Goal: Task Accomplishment & Management: Use online tool/utility

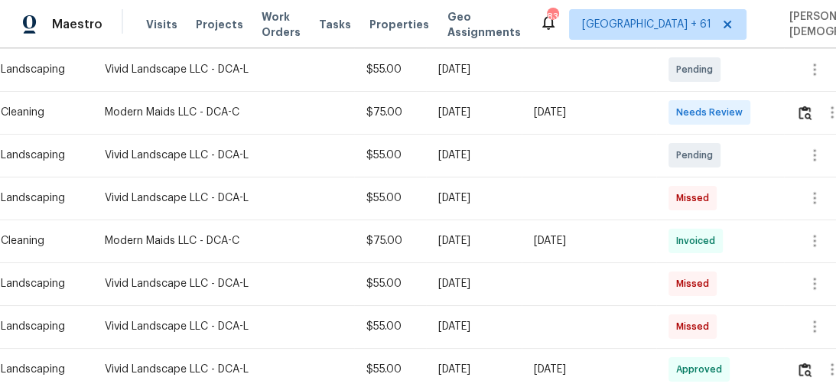
scroll to position [367, 0]
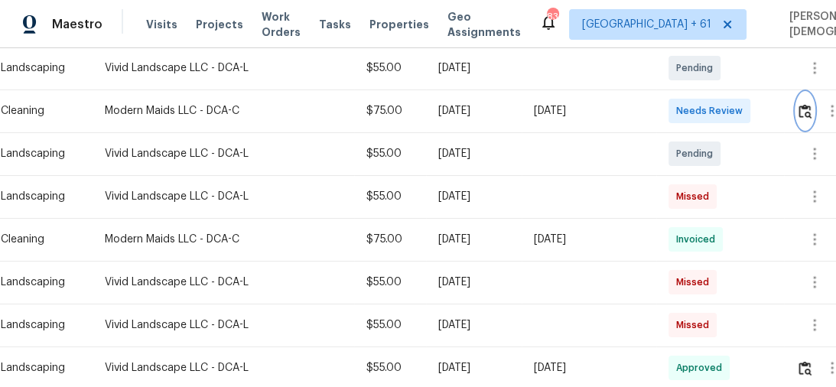
click at [807, 115] on button "button" at bounding box center [805, 111] width 18 height 37
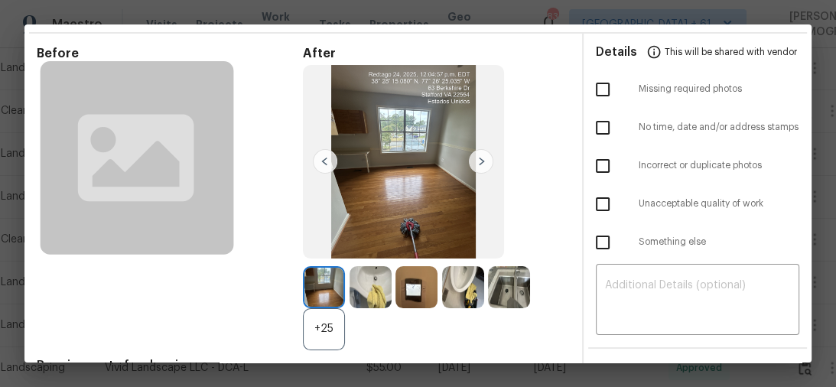
scroll to position [0, 0]
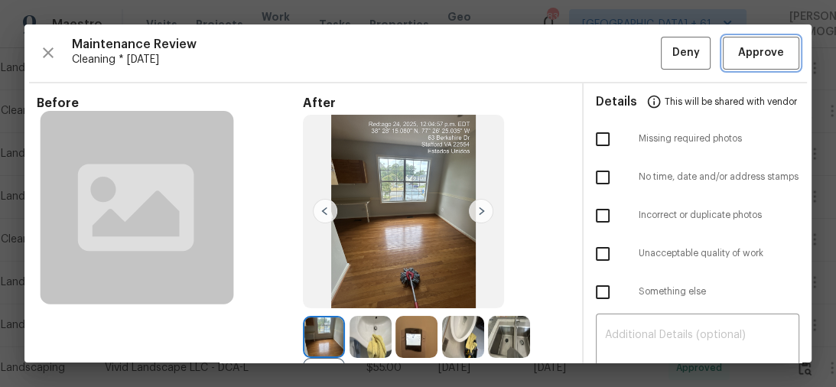
click at [735, 63] on button "Approve" at bounding box center [760, 53] width 76 height 33
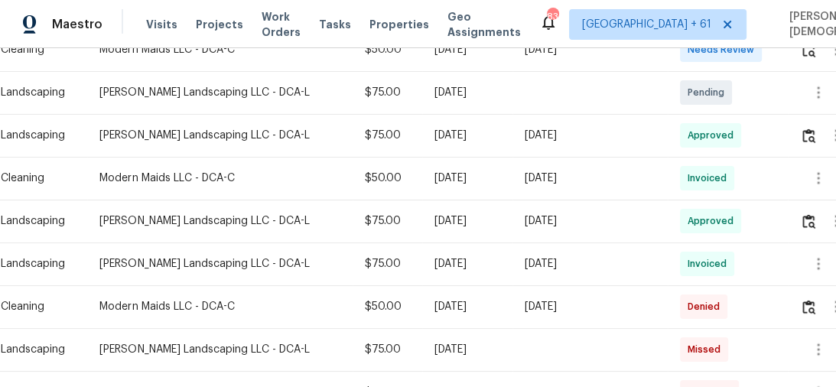
scroll to position [367, 0]
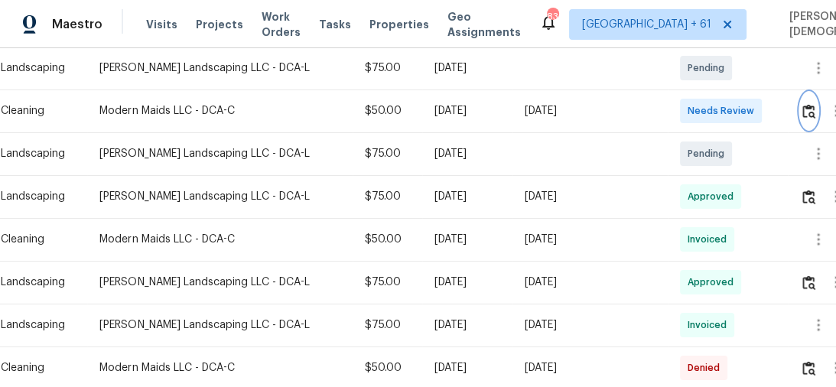
click at [807, 108] on img "button" at bounding box center [808, 111] width 13 height 15
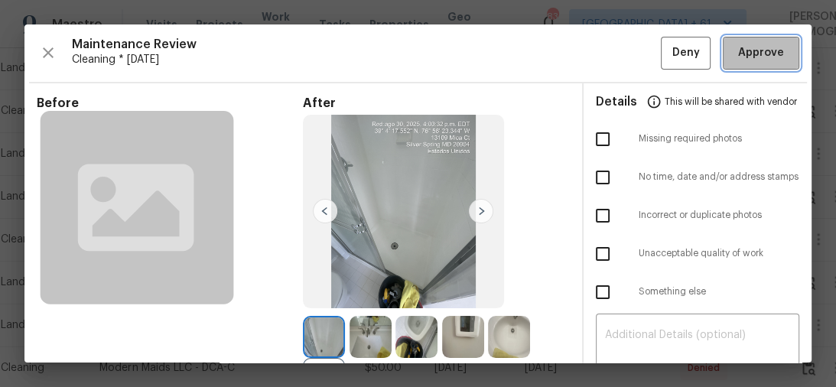
drag, startPoint x: 761, startPoint y: 49, endPoint x: 746, endPoint y: 49, distance: 15.3
click at [763, 49] on span "Approve" at bounding box center [761, 53] width 46 height 19
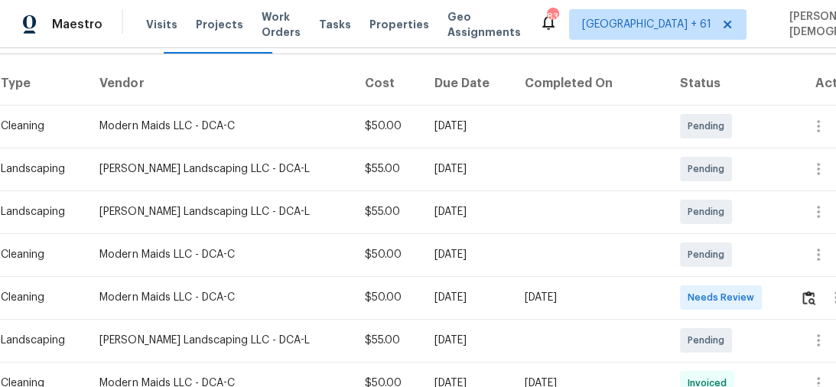
scroll to position [245, 0]
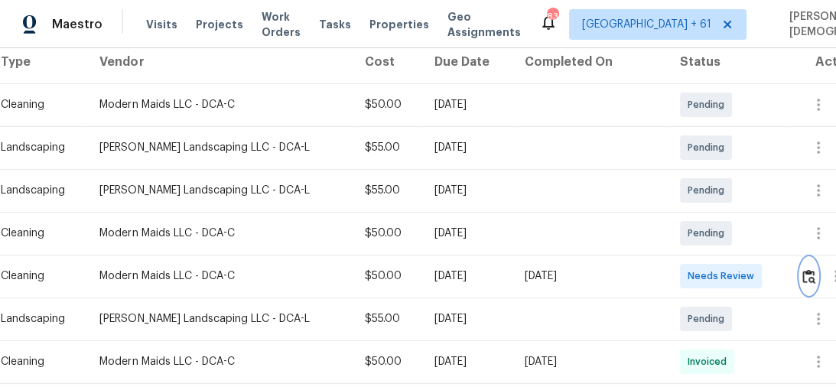
click at [807, 260] on button "button" at bounding box center [809, 276] width 18 height 37
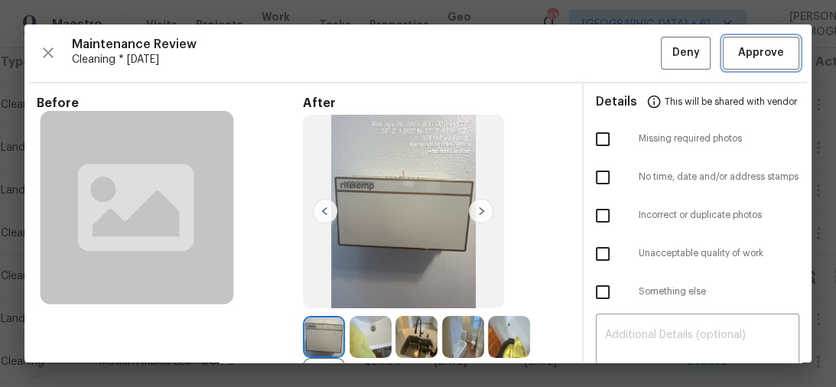
click at [763, 57] on span "Approve" at bounding box center [761, 53] width 46 height 19
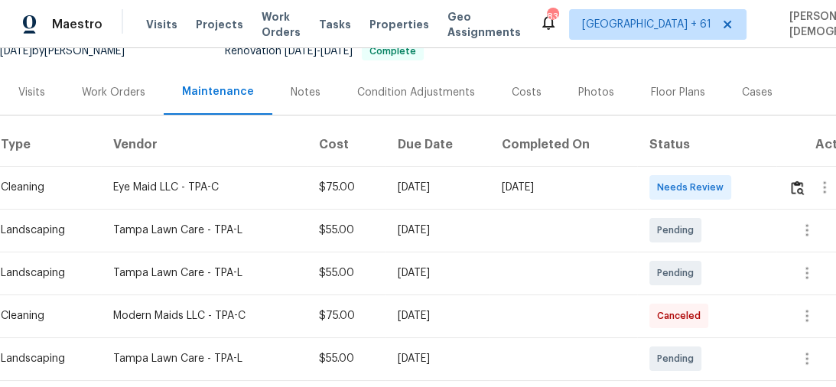
scroll to position [183, 0]
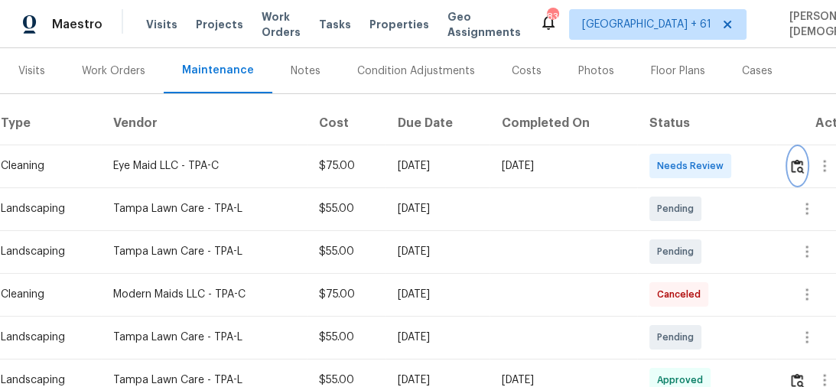
click at [803, 164] on img "button" at bounding box center [796, 166] width 13 height 15
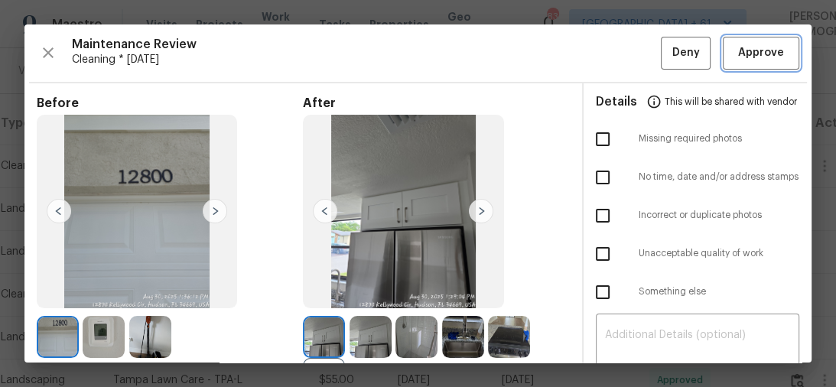
click at [743, 52] on span "Approve" at bounding box center [761, 53] width 46 height 19
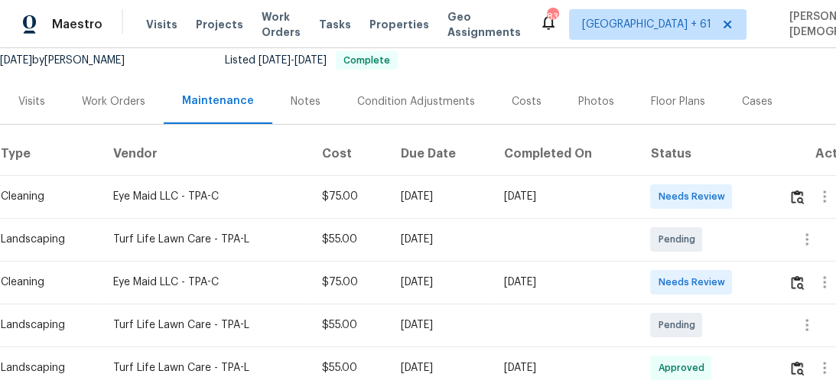
scroll to position [245, 0]
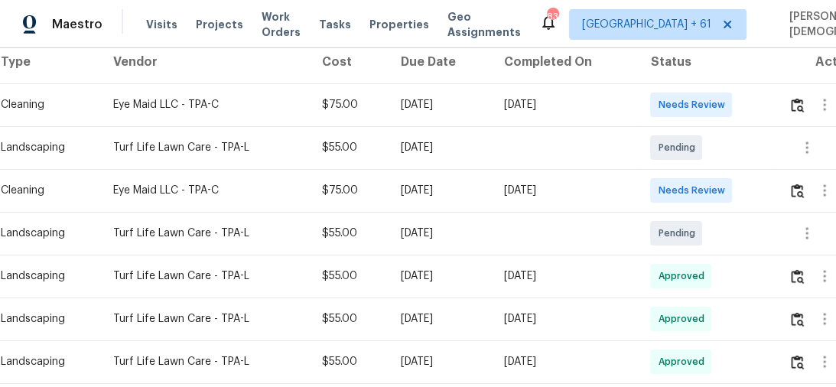
click at [813, 194] on div at bounding box center [824, 190] width 37 height 37
click at [806, 194] on button "button" at bounding box center [797, 190] width 18 height 37
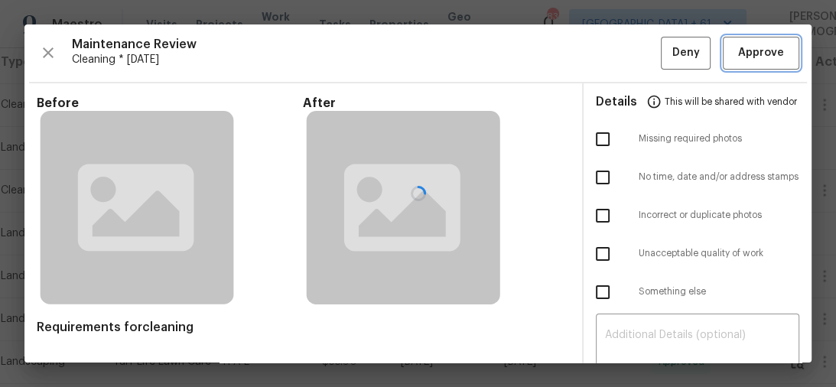
click at [758, 45] on span "Approve" at bounding box center [761, 53] width 46 height 19
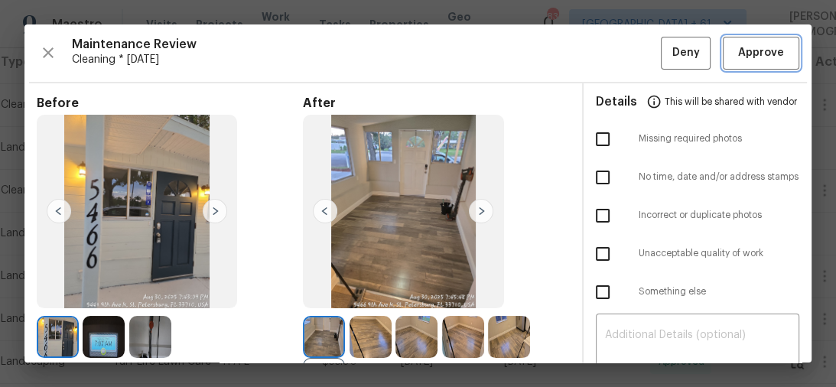
click at [725, 43] on button "Approve" at bounding box center [760, 53] width 76 height 33
click at [43, 50] on icon "button" at bounding box center [48, 53] width 18 height 18
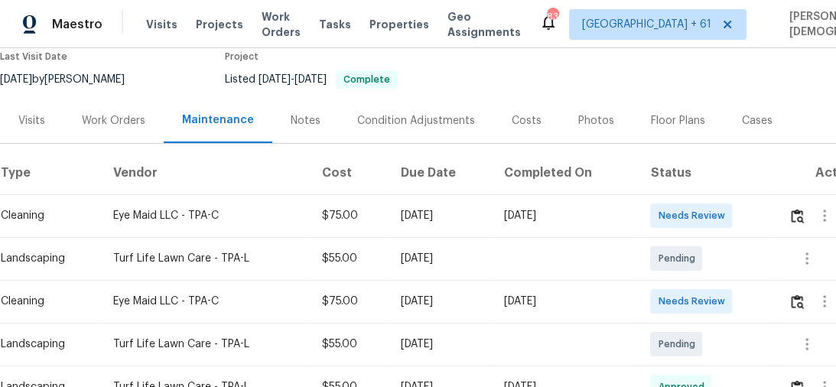
scroll to position [306, 0]
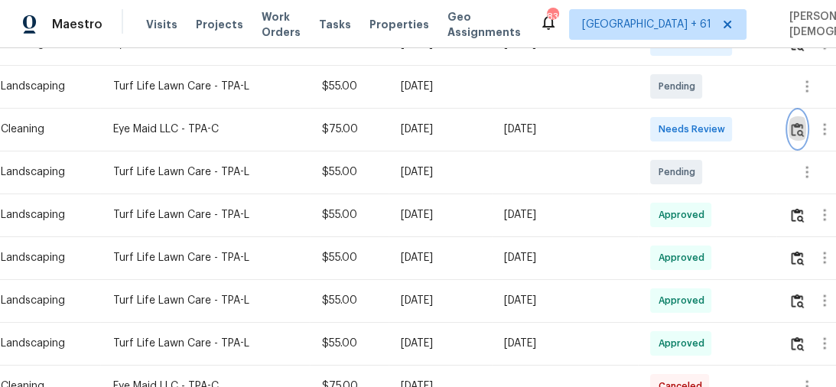
click at [801, 122] on img "button" at bounding box center [796, 129] width 13 height 15
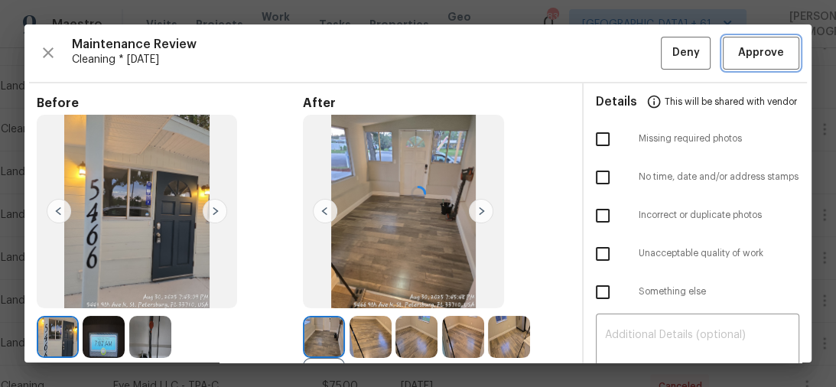
click at [774, 61] on button "Approve" at bounding box center [760, 53] width 76 height 33
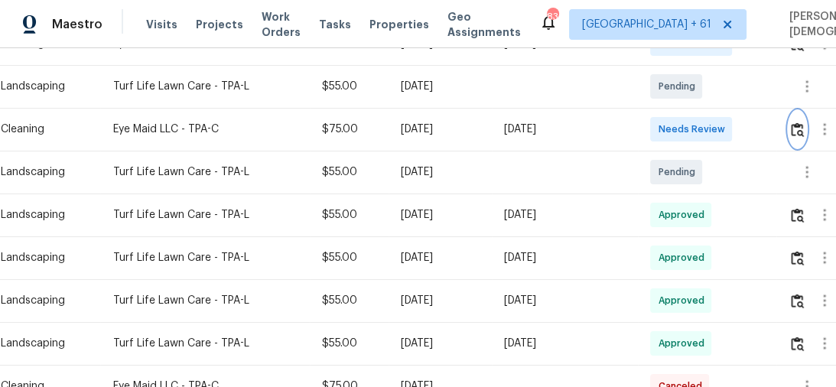
click at [796, 128] on button "button" at bounding box center [797, 129] width 18 height 37
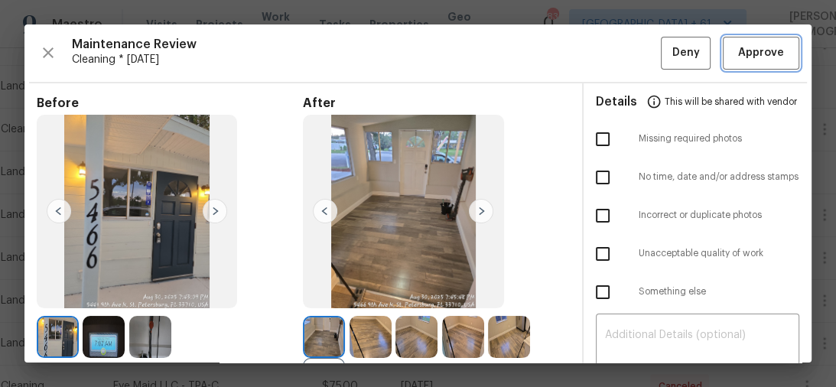
click at [755, 57] on span "Approve" at bounding box center [761, 53] width 46 height 19
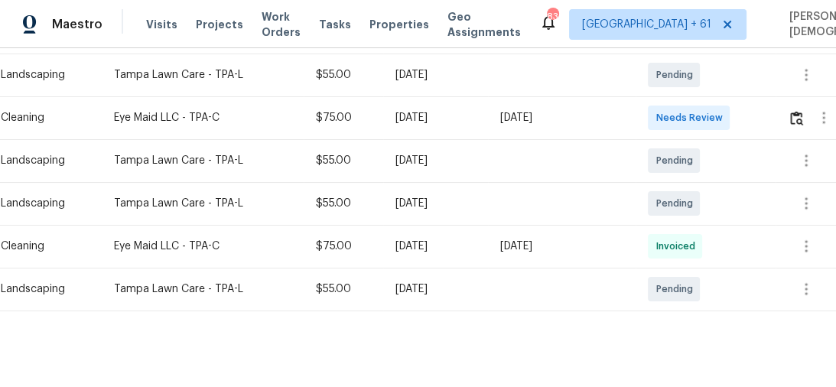
scroll to position [290, 0]
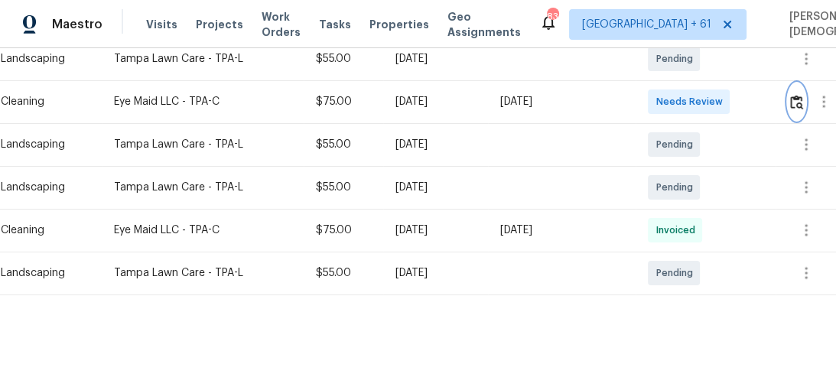
click at [797, 96] on img "button" at bounding box center [796, 102] width 13 height 15
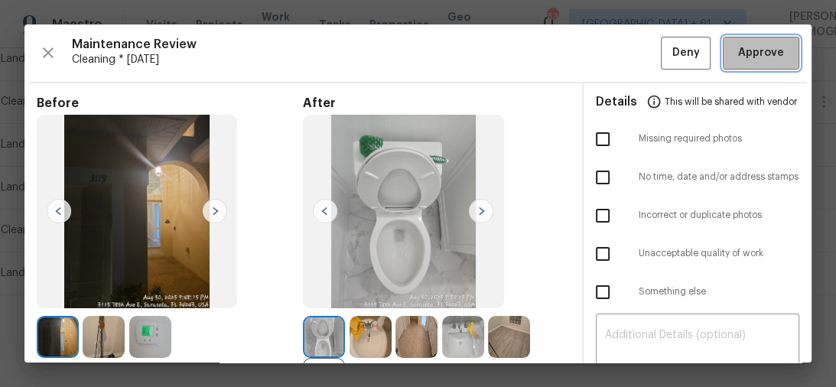
click at [742, 63] on button "Approve" at bounding box center [760, 53] width 76 height 33
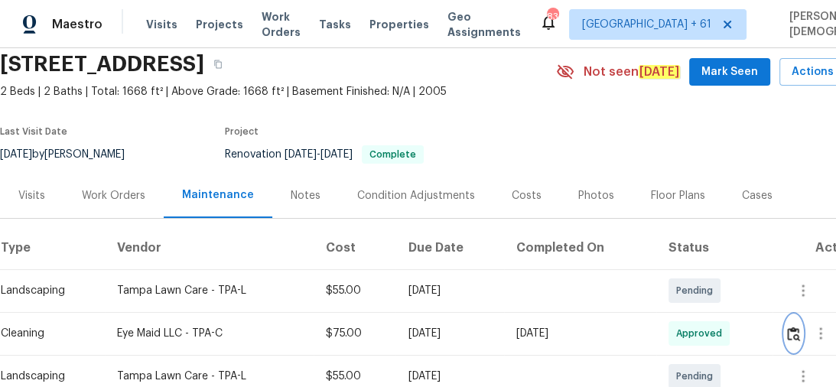
scroll to position [0, 0]
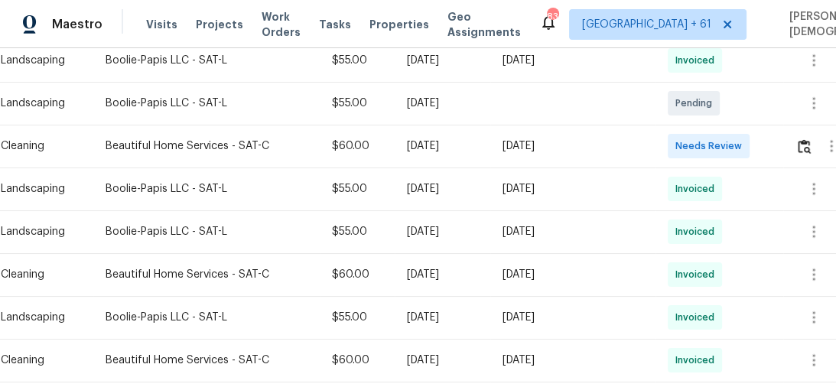
scroll to position [306, 0]
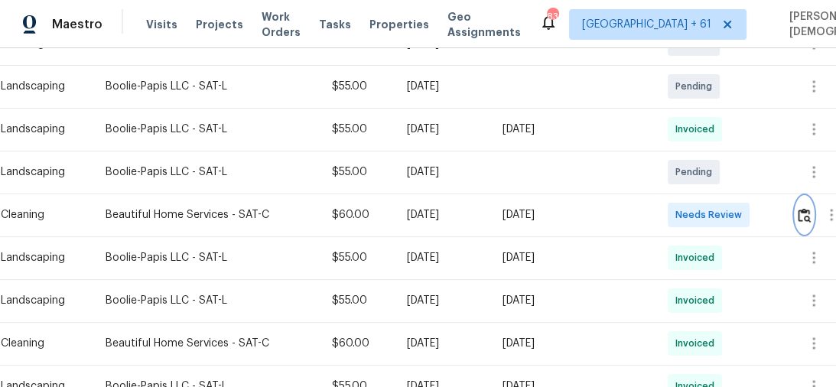
click at [808, 214] on img "button" at bounding box center [803, 215] width 13 height 15
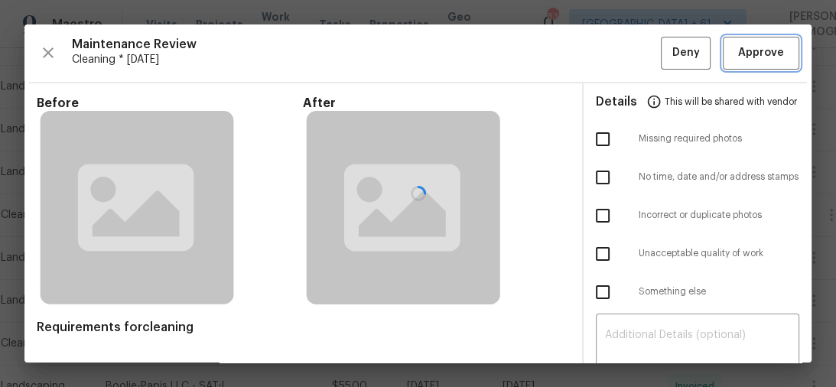
drag, startPoint x: 725, startPoint y: 41, endPoint x: 730, endPoint y: 52, distance: 12.0
click at [725, 48] on button "Approve" at bounding box center [760, 53] width 76 height 33
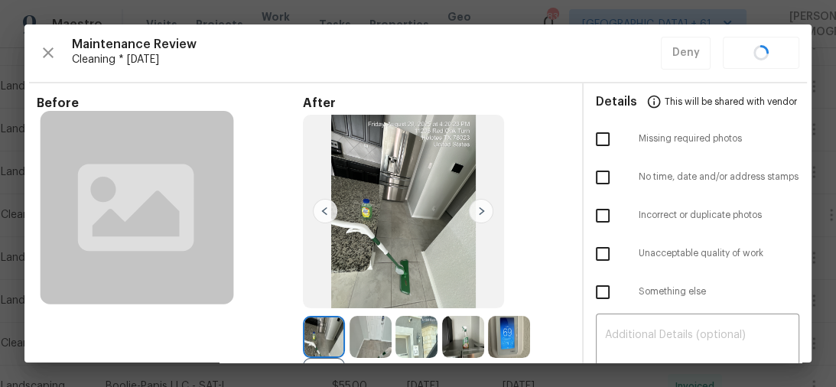
click at [731, 52] on div "Maintenance Review Cleaning * Mon, Aug 25 Deny" at bounding box center [418, 53] width 762 height 33
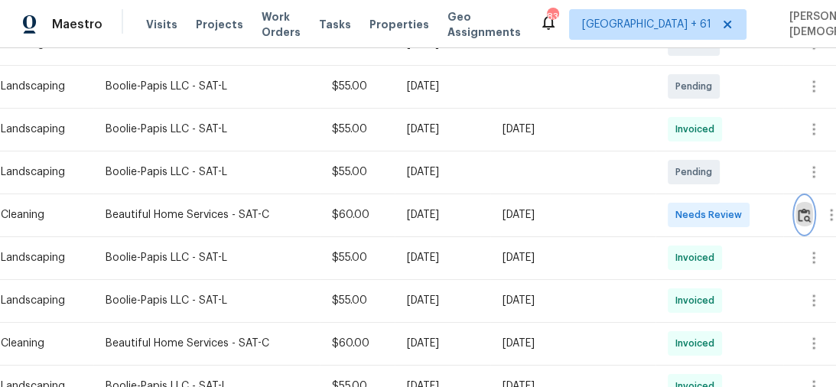
click at [797, 216] on button "button" at bounding box center [804, 214] width 18 height 37
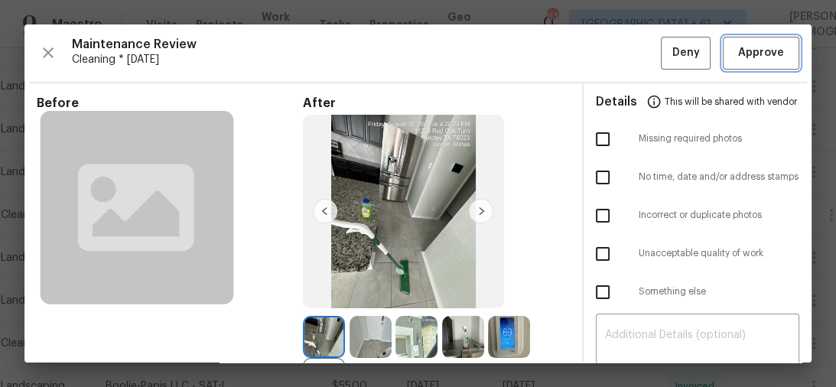
click at [756, 63] on button "Approve" at bounding box center [760, 53] width 76 height 33
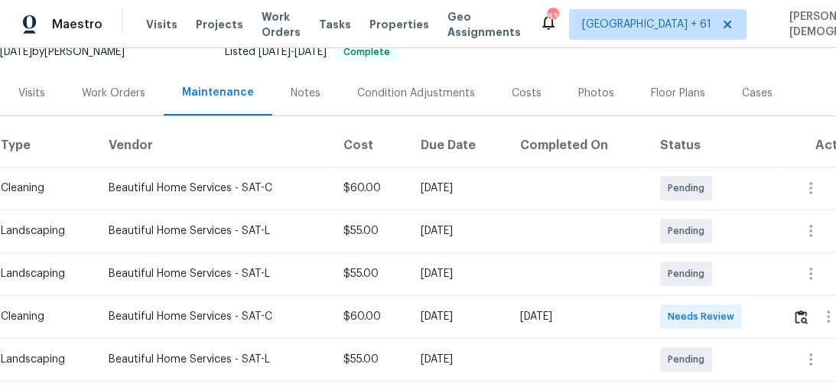
scroll to position [183, 0]
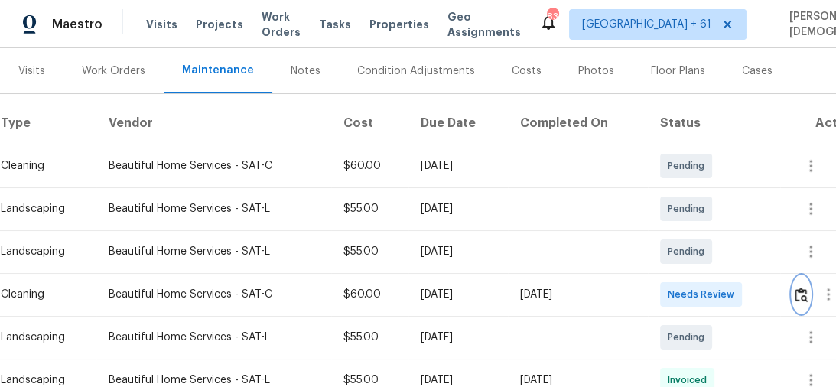
click at [807, 290] on img "button" at bounding box center [800, 294] width 13 height 15
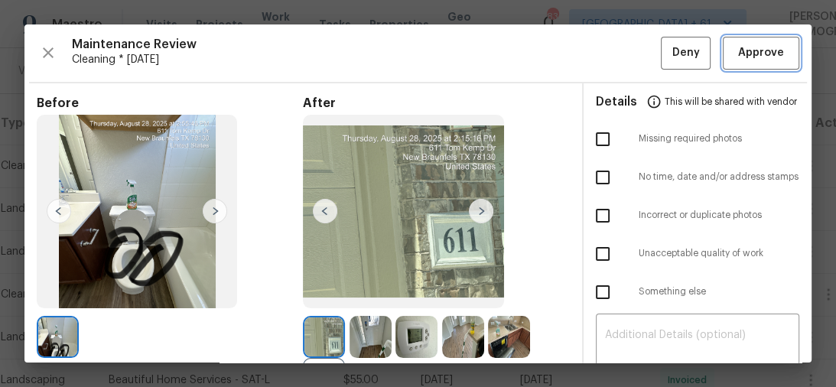
click at [738, 53] on span "Approve" at bounding box center [761, 53] width 46 height 19
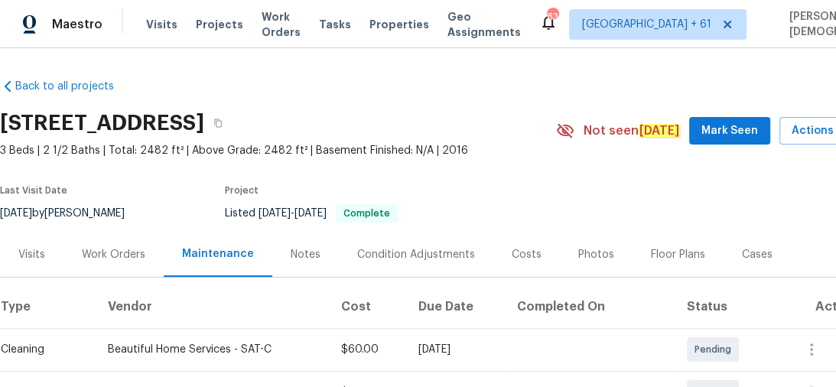
scroll to position [183, 0]
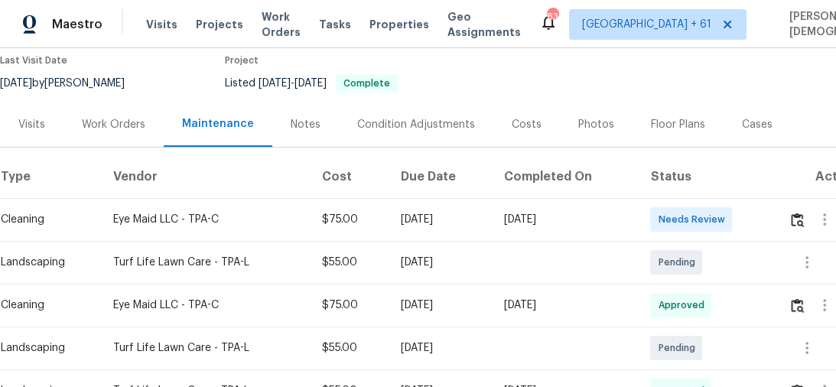
scroll to position [245, 0]
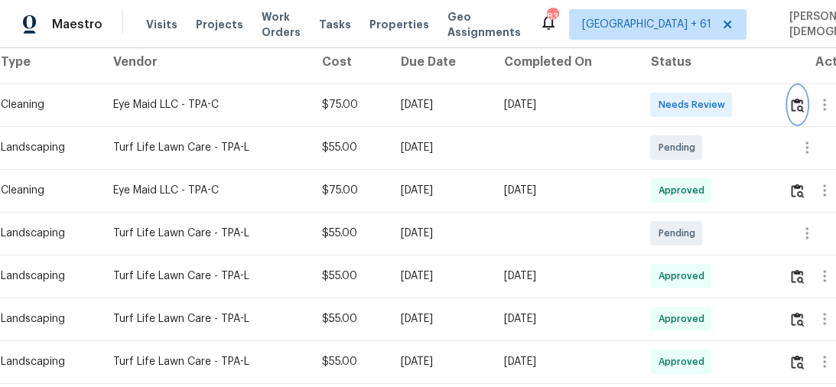
click at [802, 102] on img "button" at bounding box center [796, 105] width 13 height 15
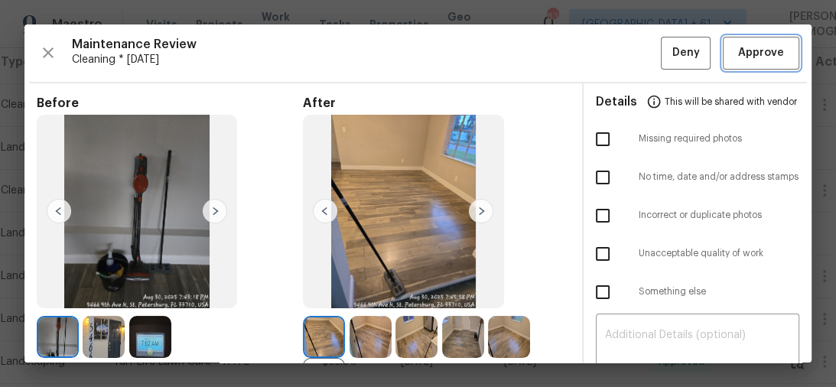
click at [740, 58] on span "Approve" at bounding box center [761, 53] width 46 height 19
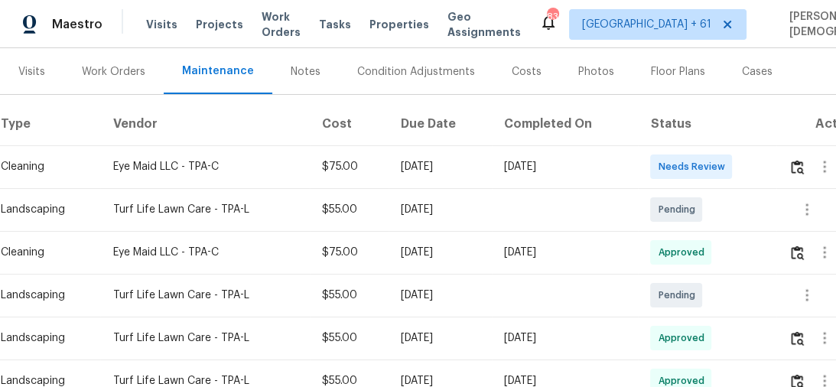
scroll to position [183, 0]
click at [801, 167] on button "button" at bounding box center [797, 166] width 18 height 37
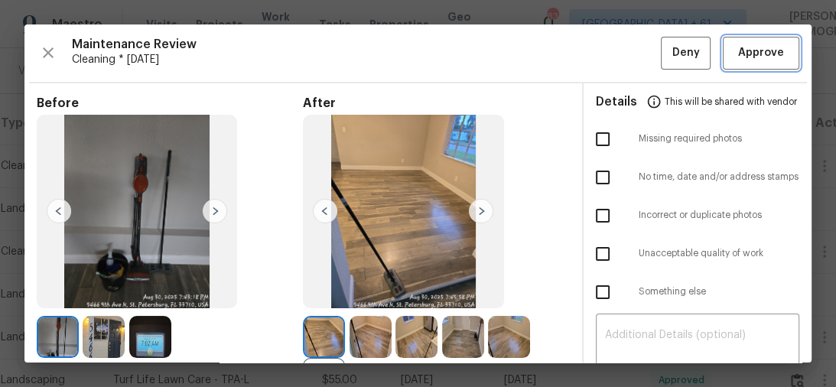
click at [736, 37] on button "Approve" at bounding box center [760, 53] width 76 height 33
click at [754, 53] on span "Approve" at bounding box center [761, 53] width 46 height 19
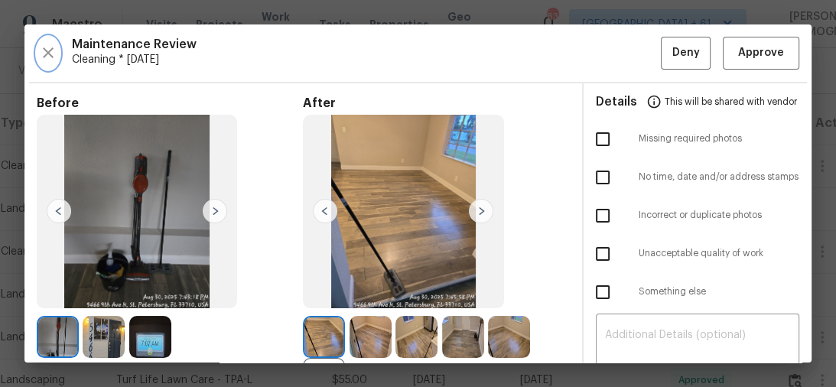
click at [44, 44] on icon "button" at bounding box center [48, 53] width 18 height 18
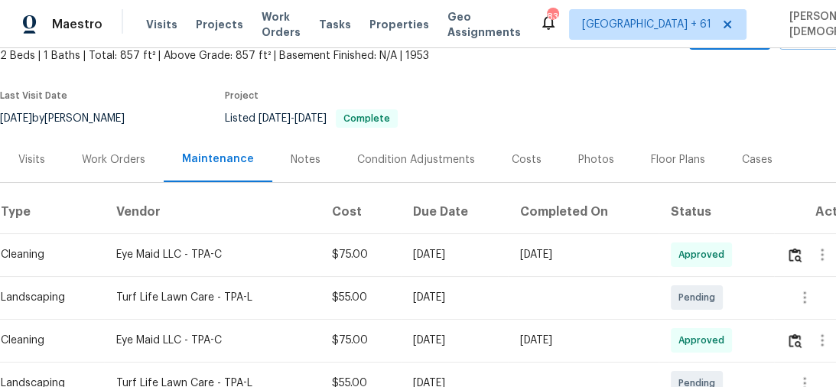
scroll to position [183, 0]
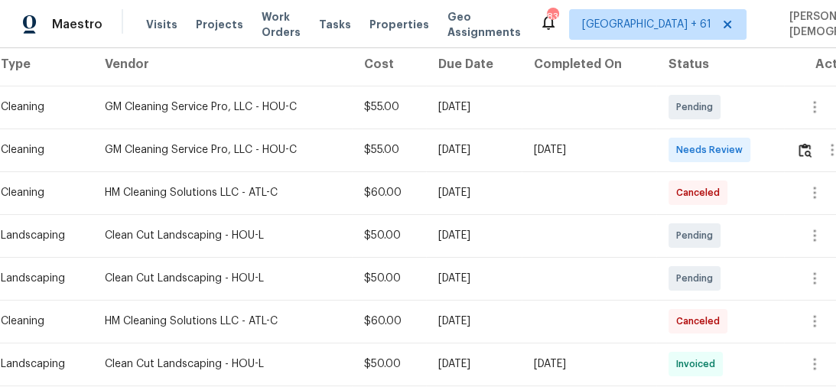
scroll to position [245, 0]
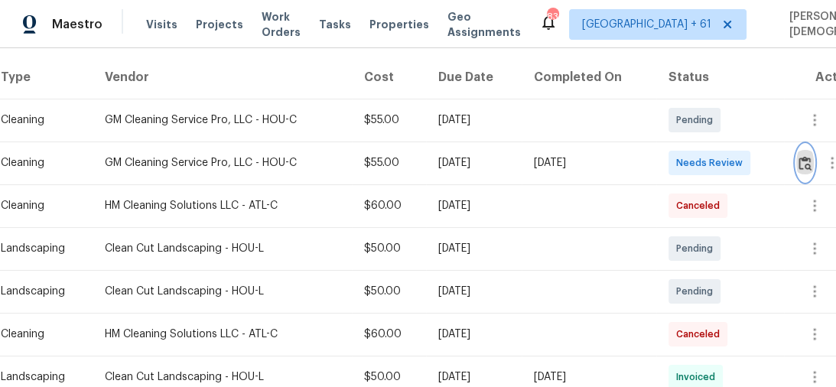
click at [804, 156] on img "button" at bounding box center [804, 163] width 13 height 15
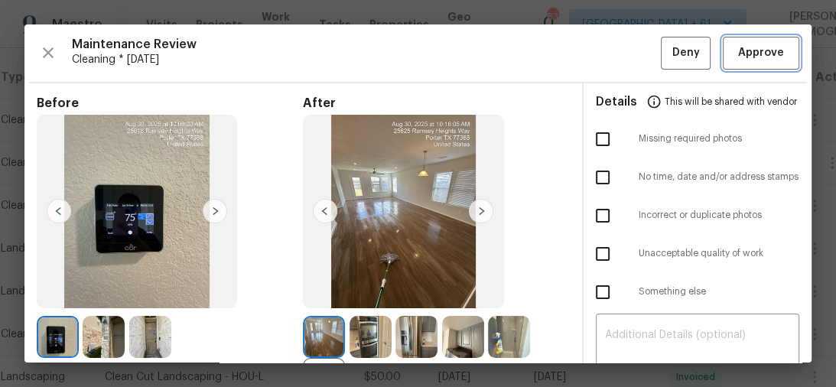
click at [761, 63] on button "Approve" at bounding box center [760, 53] width 76 height 33
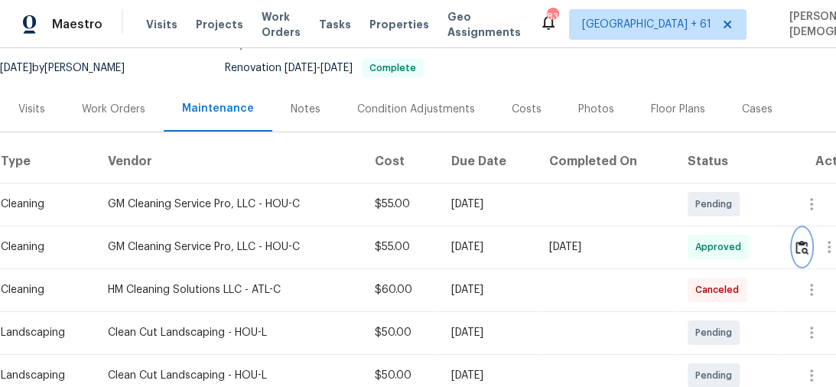
scroll to position [122, 0]
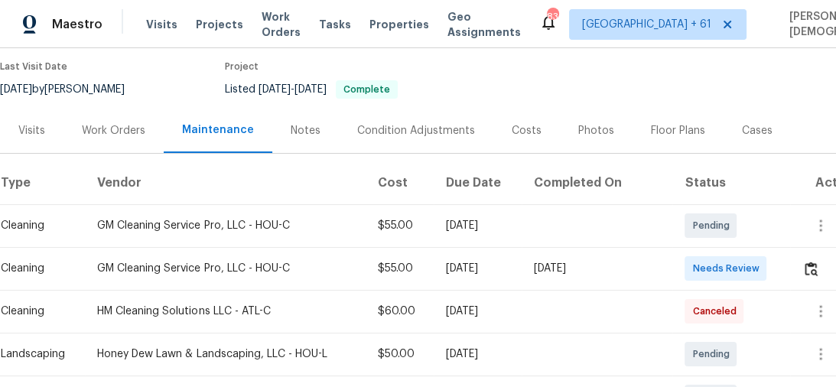
scroll to position [245, 0]
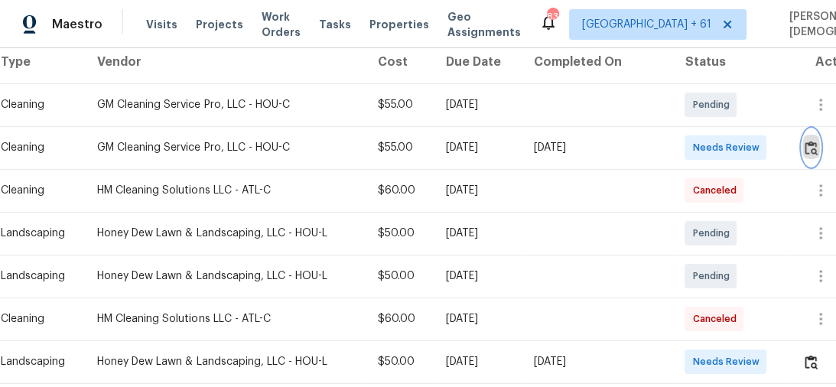
click at [813, 141] on img "button" at bounding box center [810, 148] width 13 height 15
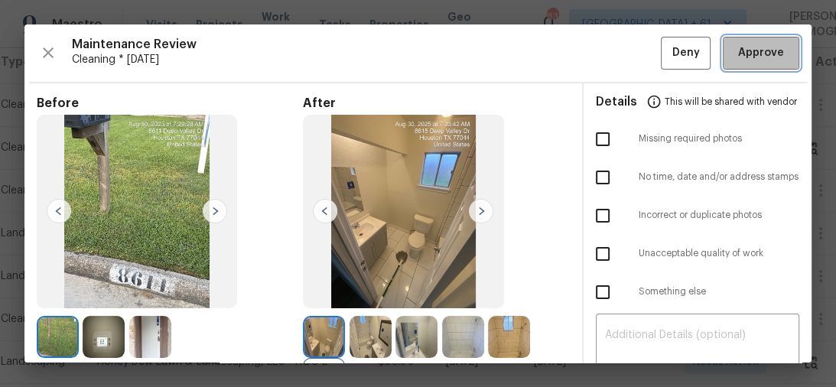
click at [738, 47] on span "Approve" at bounding box center [761, 53] width 46 height 19
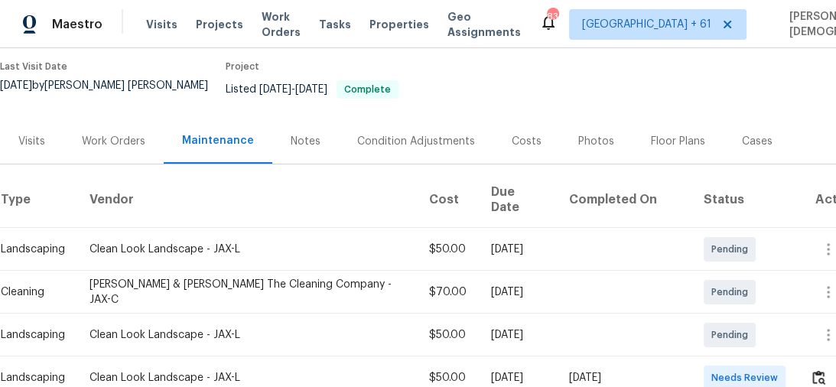
scroll to position [245, 0]
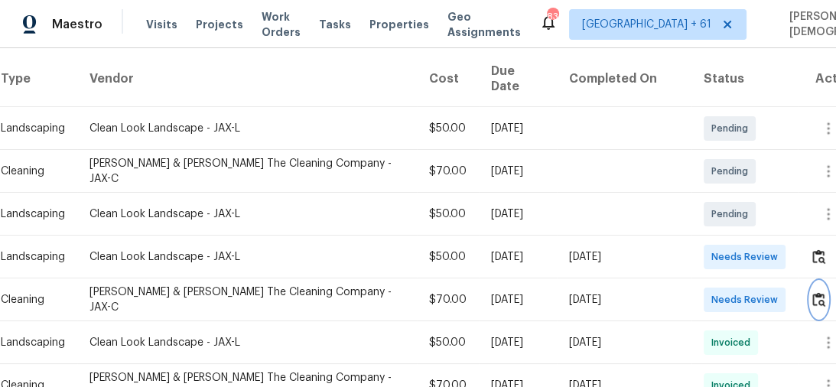
click at [812, 292] on img "button" at bounding box center [818, 299] width 13 height 15
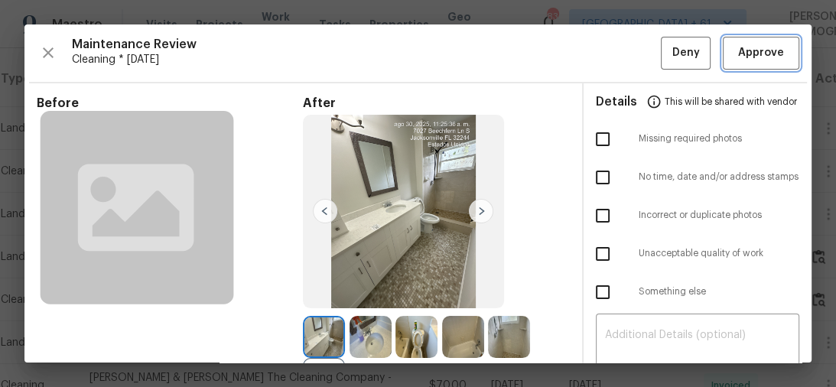
click at [748, 44] on span "Approve" at bounding box center [761, 53] width 46 height 19
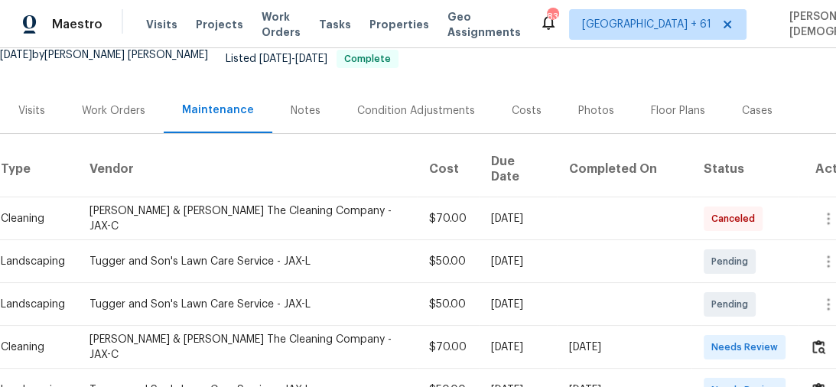
scroll to position [183, 0]
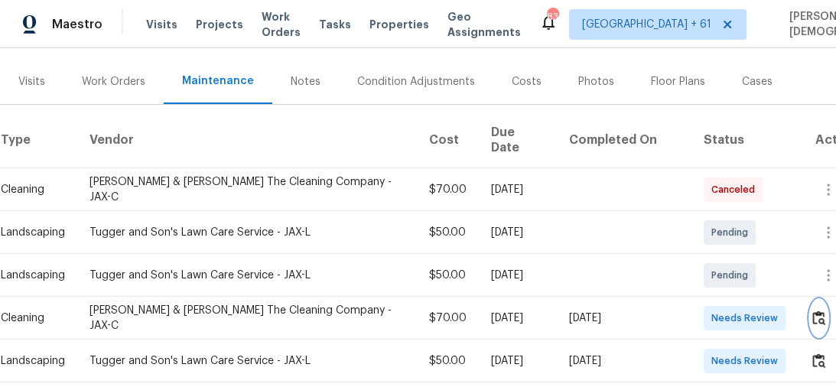
click at [812, 310] on img "button" at bounding box center [818, 317] width 13 height 15
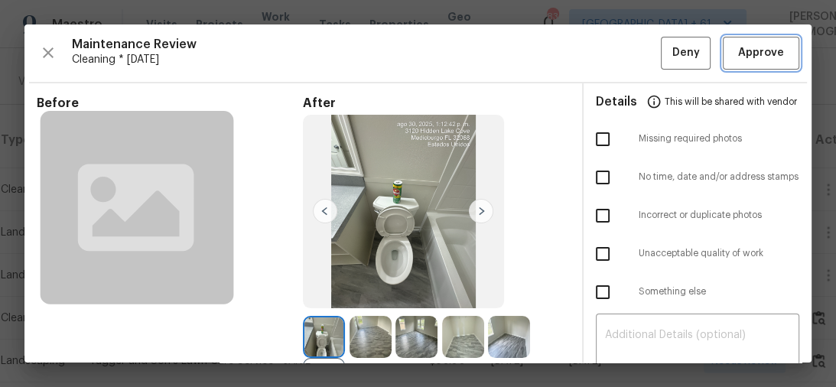
click at [738, 50] on span "Approve" at bounding box center [761, 53] width 46 height 19
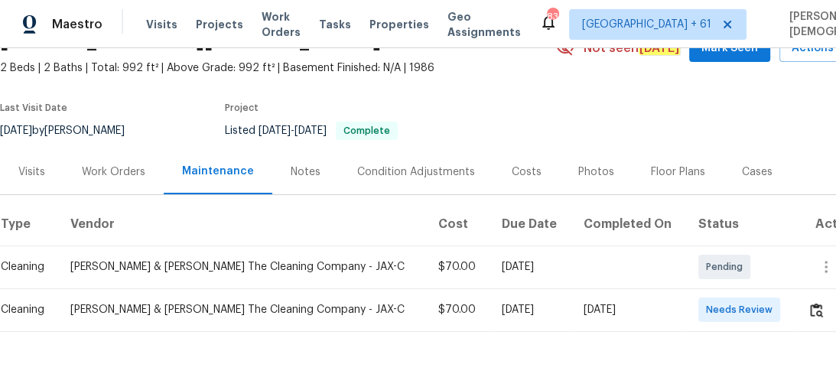
scroll to position [119, 0]
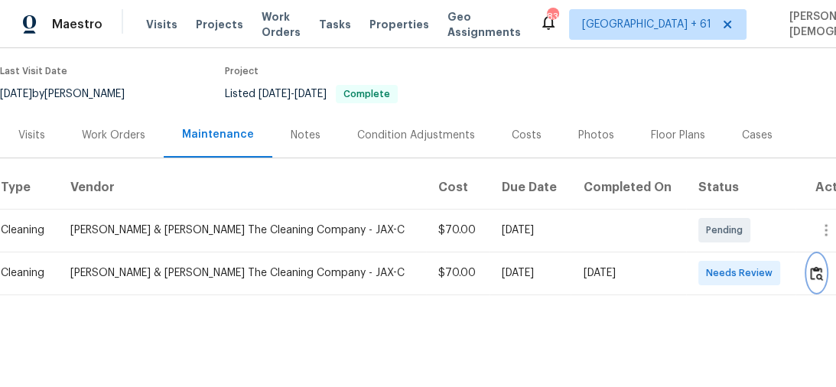
click at [812, 266] on img "button" at bounding box center [816, 273] width 13 height 15
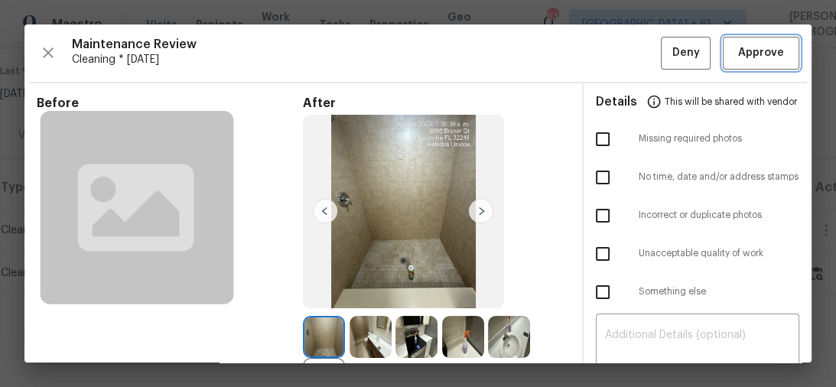
click at [735, 58] on span "Approve" at bounding box center [761, 53] width 52 height 19
